Goal: Task Accomplishment & Management: Use online tool/utility

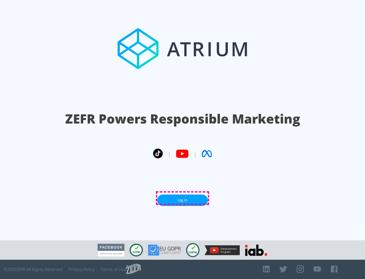
click at [182, 198] on link "Log In" at bounding box center [182, 199] width 51 height 11
